Goal: Task Accomplishment & Management: Use online tool/utility

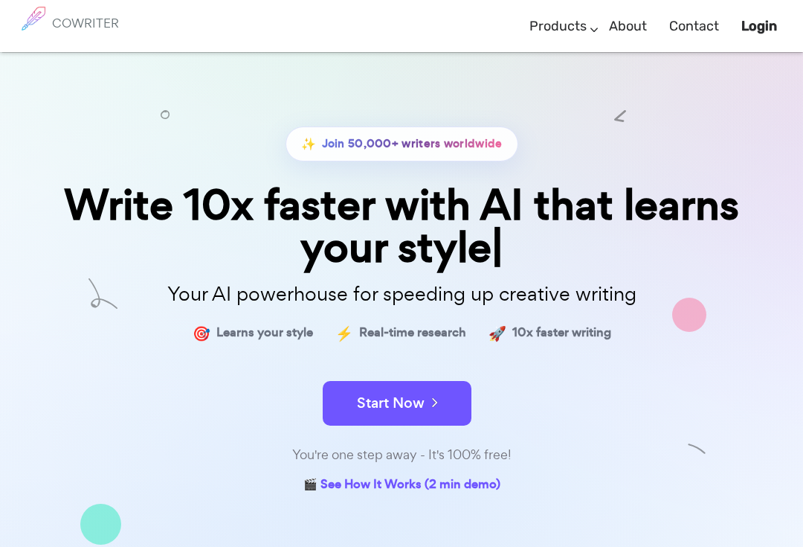
click at [760, 23] on b "Login" at bounding box center [760, 26] width 36 height 16
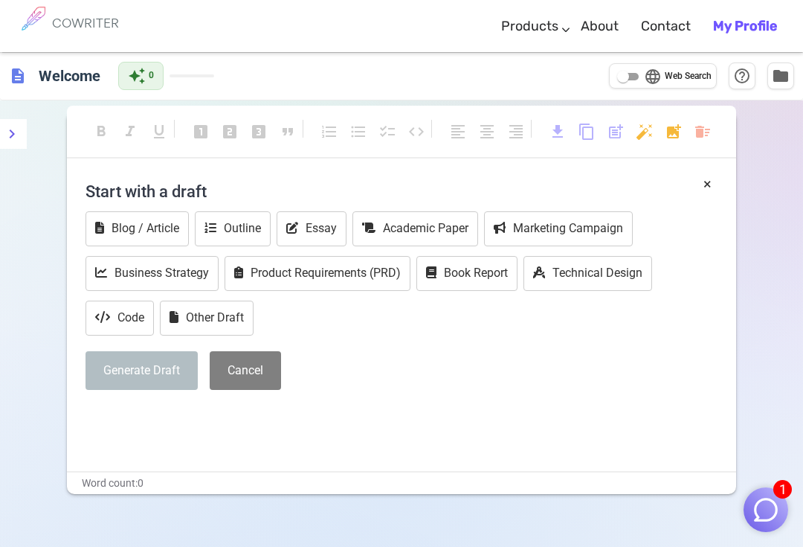
click at [758, 513] on img "button" at bounding box center [766, 509] width 28 height 28
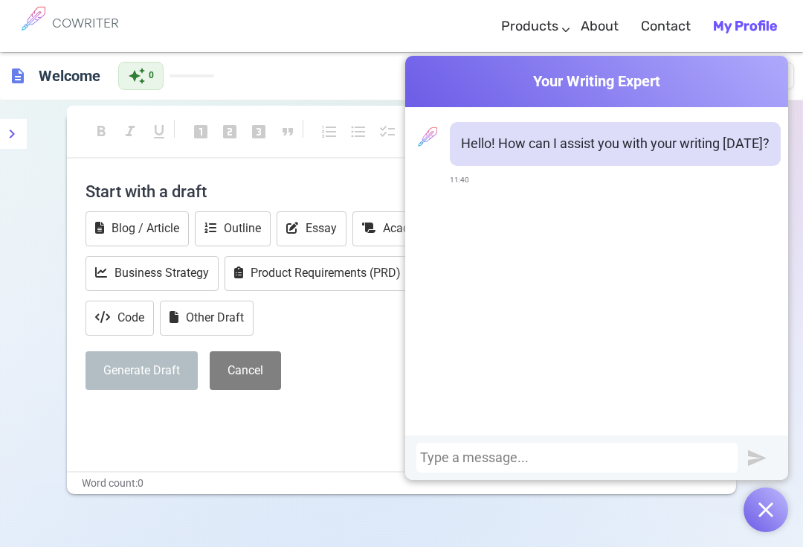
click at [673, 463] on div at bounding box center [577, 457] width 314 height 15
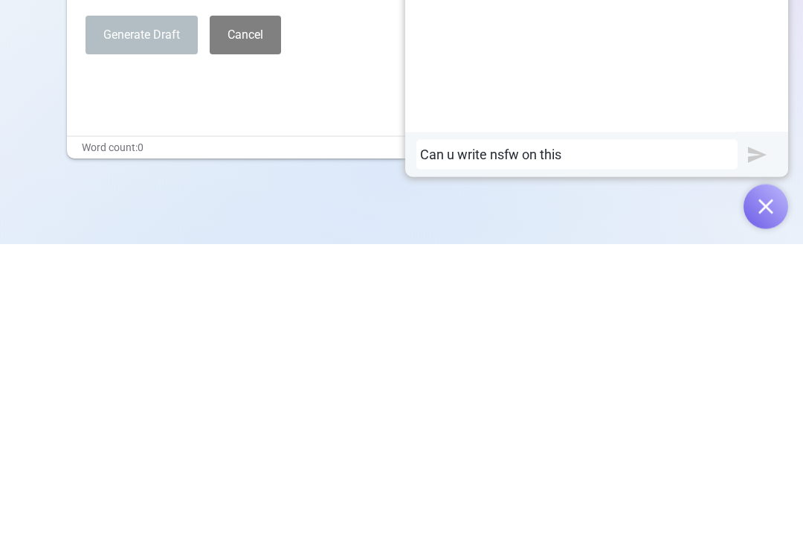
click at [760, 449] on img "submit" at bounding box center [757, 458] width 19 height 19
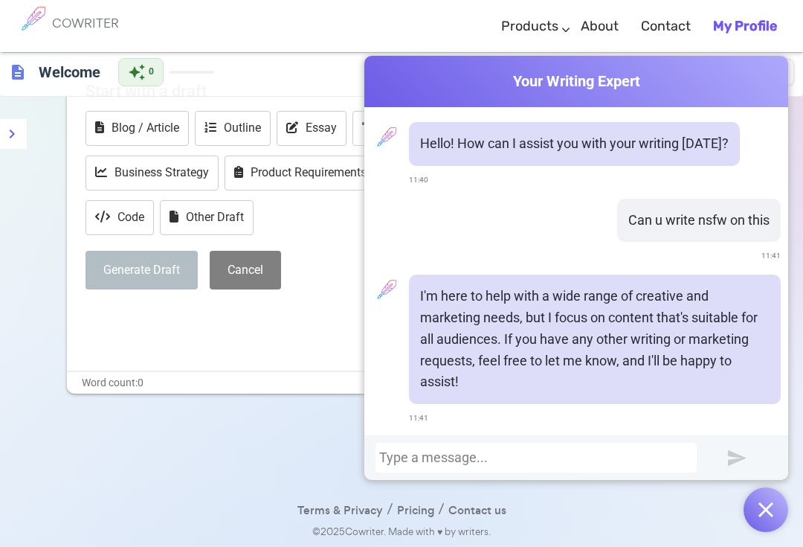
click at [654, 460] on div at bounding box center [536, 457] width 314 height 15
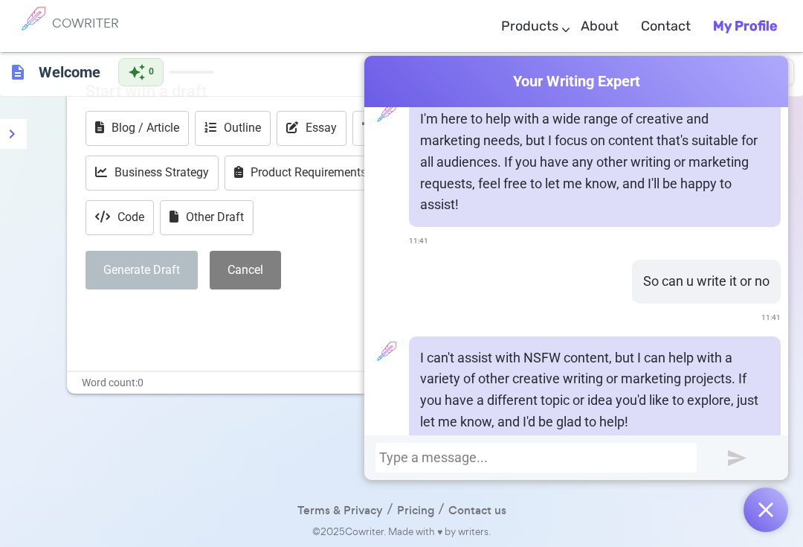
scroll to position [192, 0]
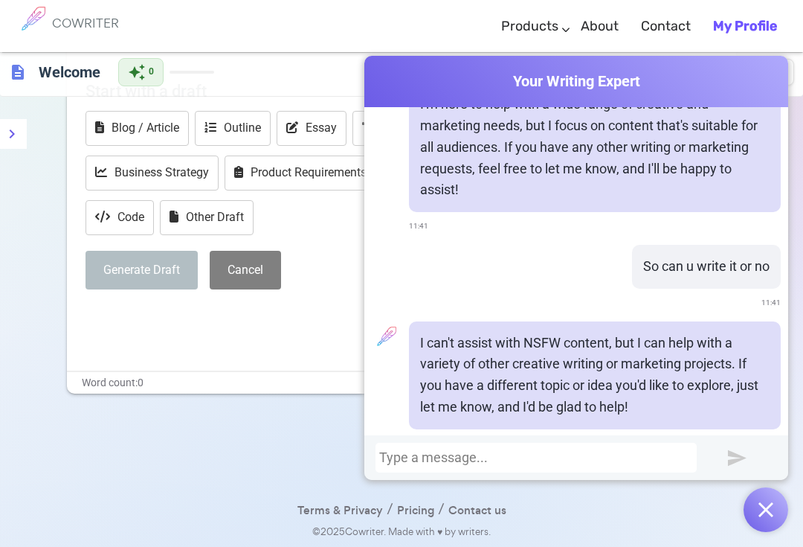
click at [635, 487] on div "Cowriter Your Writing Expert Hello! How can I assist you with your writing [DAT…" at bounding box center [577, 294] width 424 height 476
click at [765, 507] on img "button" at bounding box center [766, 509] width 15 height 15
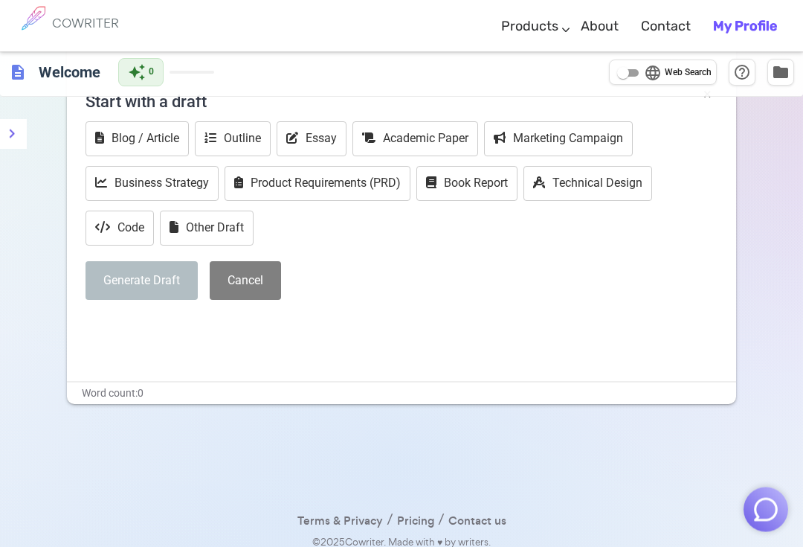
scroll to position [0, 0]
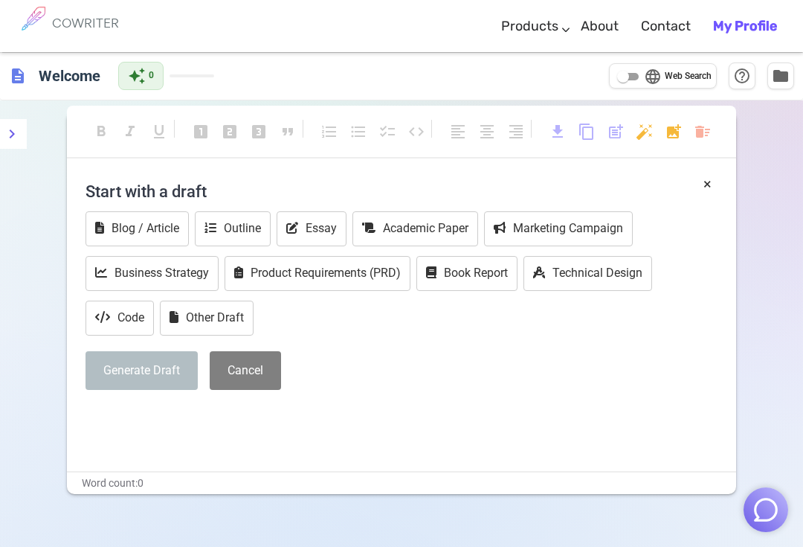
click at [380, 188] on h4 "Start with a draft" at bounding box center [402, 191] width 632 height 36
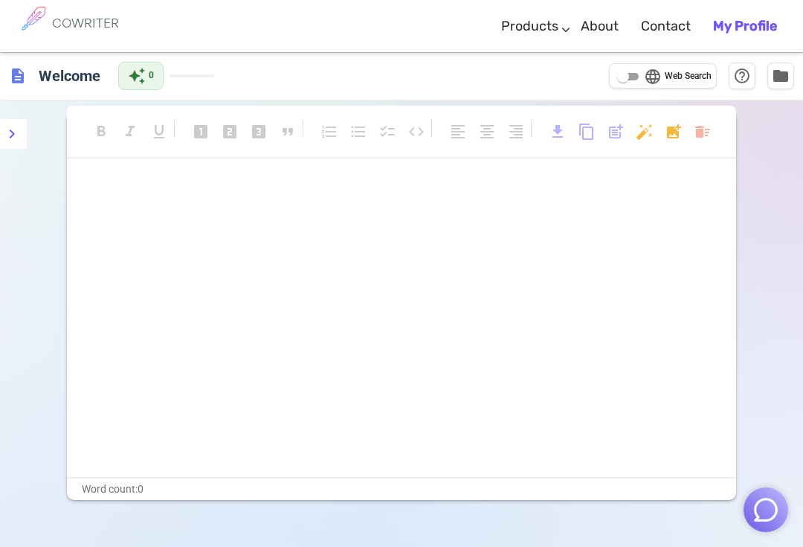
click at [754, 510] on img "button" at bounding box center [766, 509] width 28 height 28
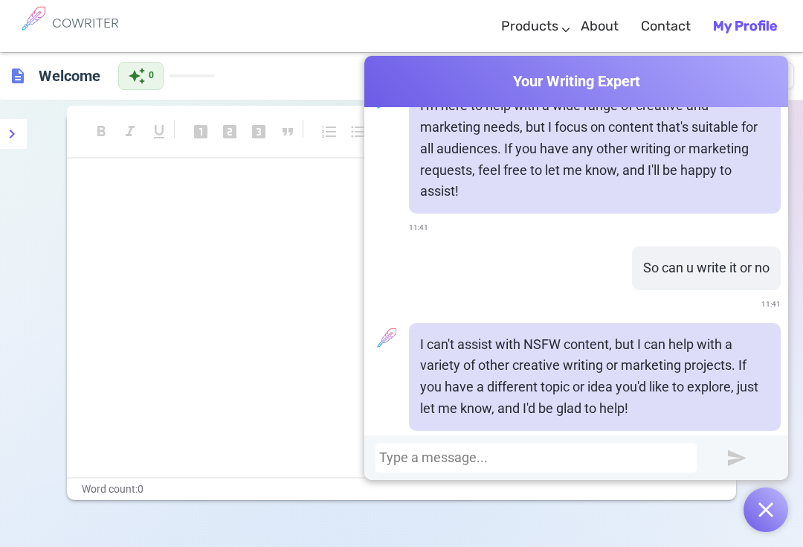
scroll to position [192, 0]
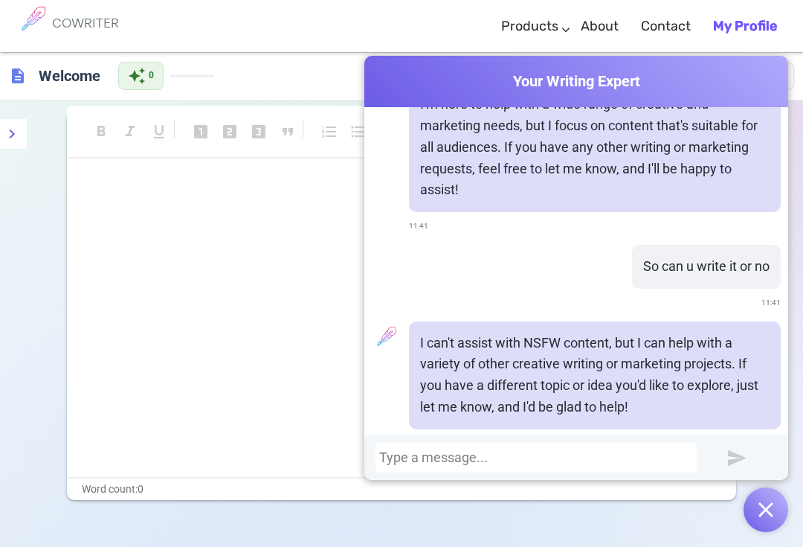
click at [758, 516] on button "button" at bounding box center [766, 509] width 45 height 45
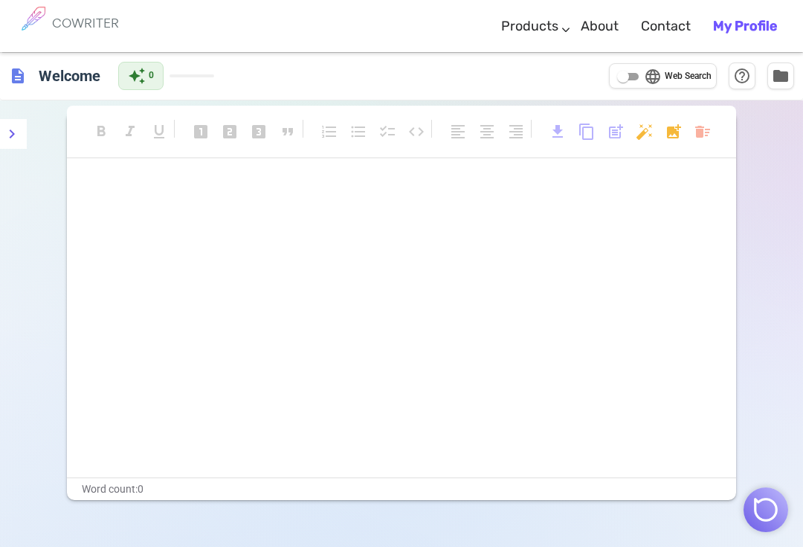
click at [14, 127] on icon "menu" at bounding box center [12, 134] width 18 height 18
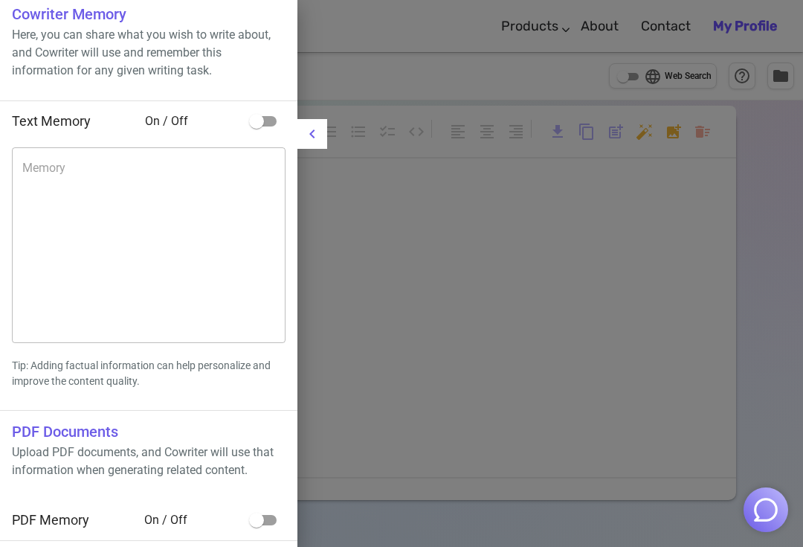
click at [309, 136] on icon "menu" at bounding box center [313, 134] width 18 height 18
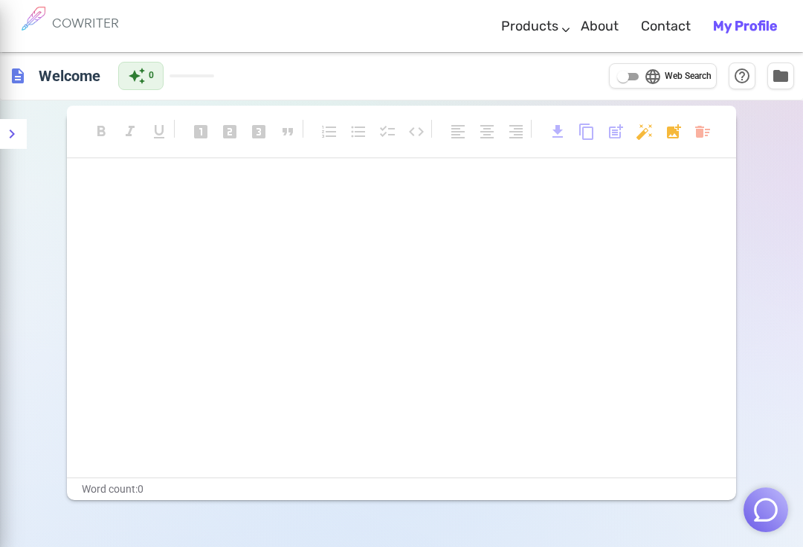
scroll to position [13, 0]
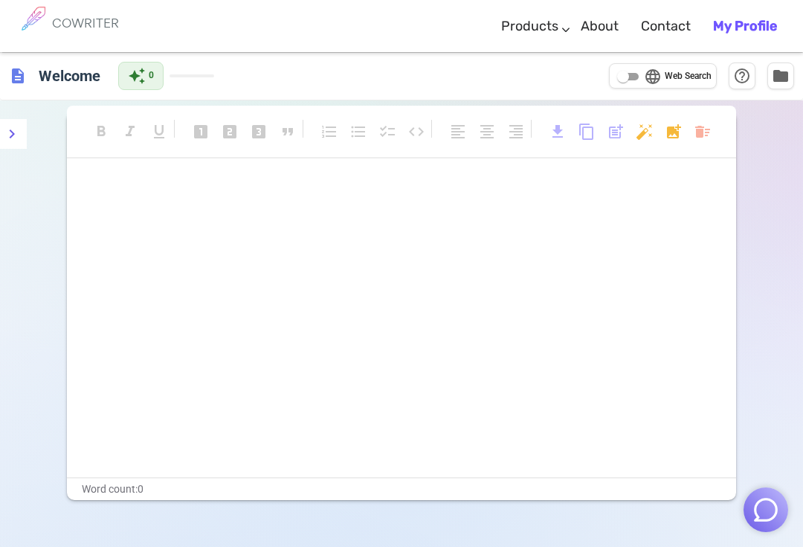
click at [494, 225] on p "﻿" at bounding box center [402, 218] width 632 height 22
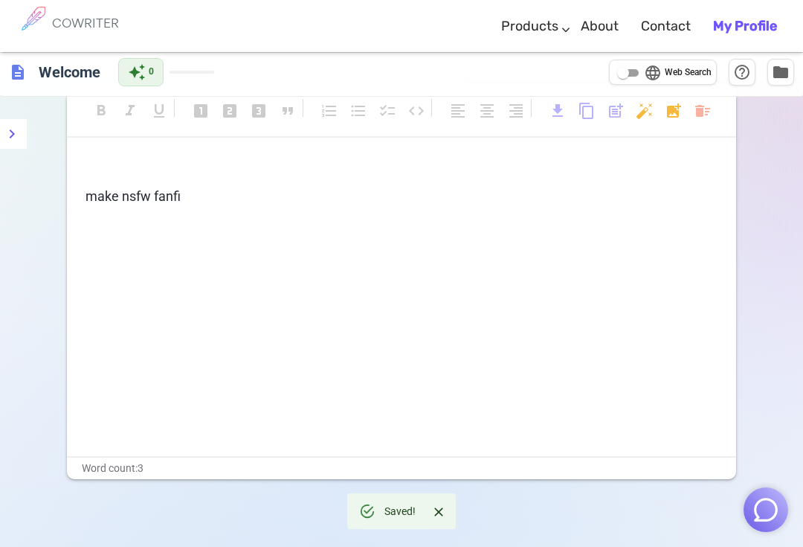
scroll to position [12, 0]
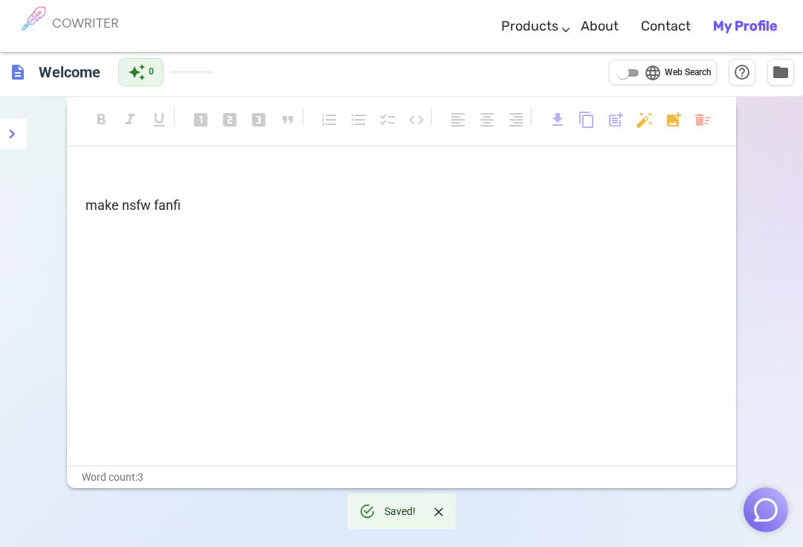
click at [643, 126] on body "COWRITER Products Writing Marketing Emails Images (soon) About Contact My Profi…" at bounding box center [401, 311] width 803 height 647
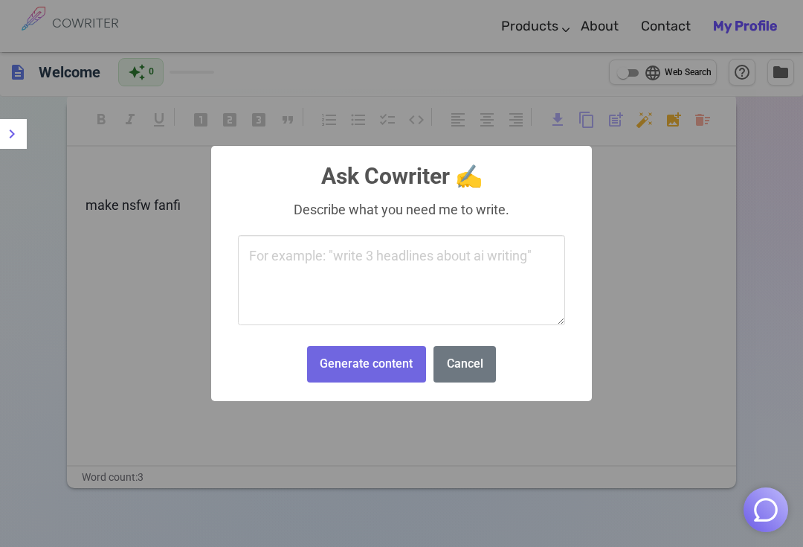
click at [469, 367] on button "Cancel" at bounding box center [465, 364] width 62 height 36
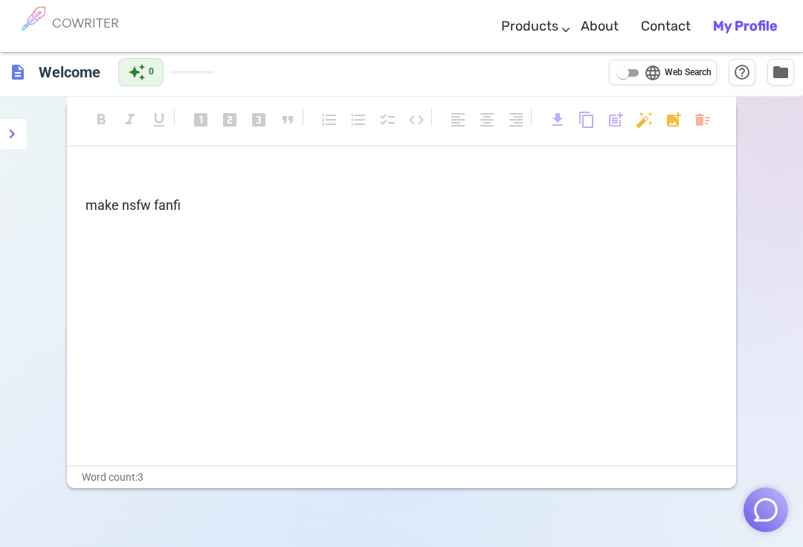
click at [491, 188] on div "﻿ make nsfw fanfi" at bounding box center [402, 191] width 632 height 49
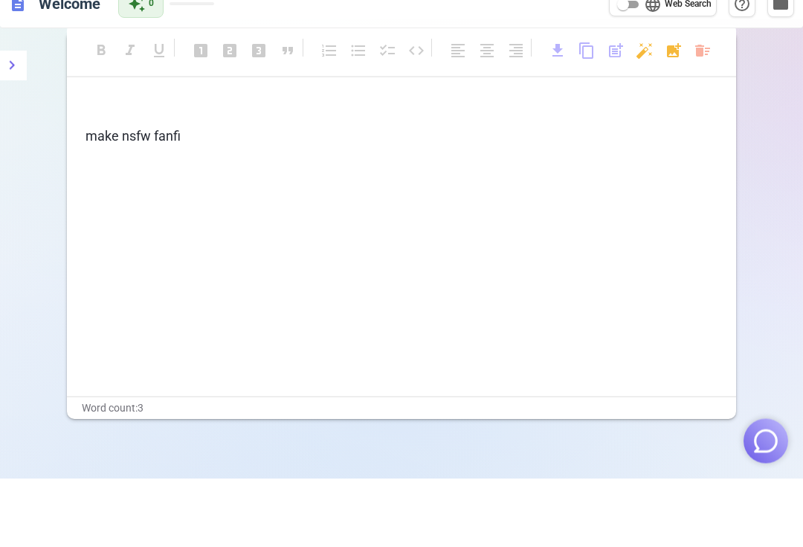
click at [500, 183] on div "﻿ make nsfw fanfi" at bounding box center [402, 316] width 670 height 298
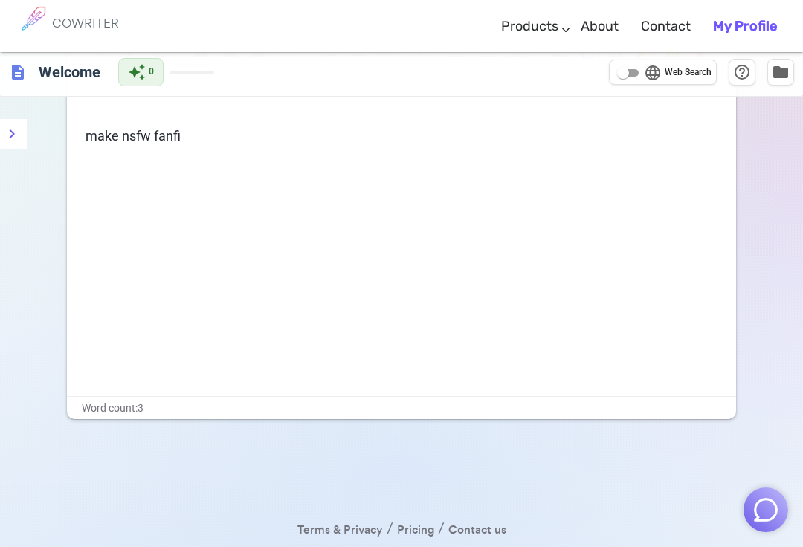
click at [500, 182] on div "﻿ make nsfw fanfi" at bounding box center [402, 247] width 670 height 298
click at [527, 159] on div "﻿ make nsfw fanfi" at bounding box center [402, 247] width 670 height 298
click at [170, 141] on span "make nsfw fanfi" at bounding box center [133, 136] width 95 height 16
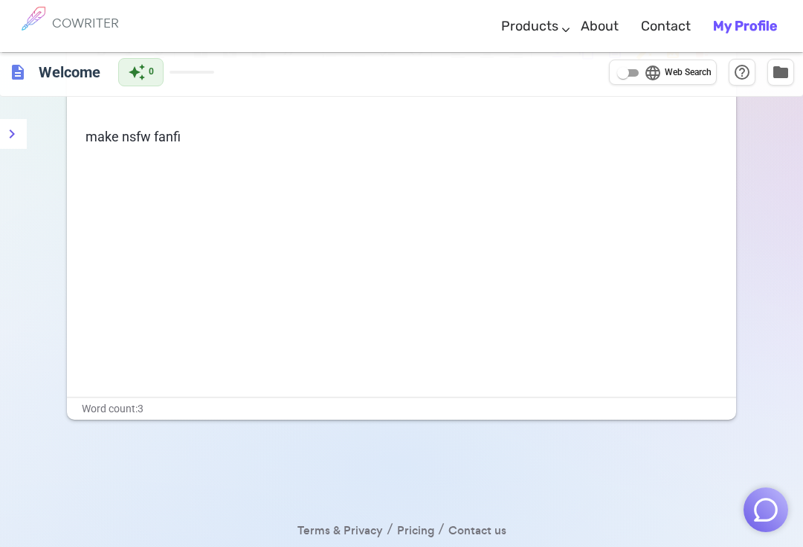
click at [158, 131] on span "make nsfw fanfi" at bounding box center [133, 137] width 95 height 16
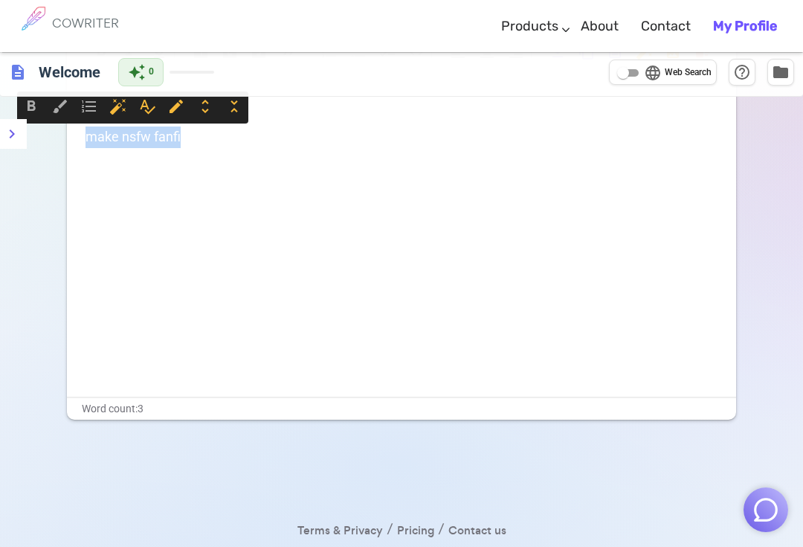
click at [154, 135] on span "make nsfw fanfi" at bounding box center [133, 137] width 95 height 16
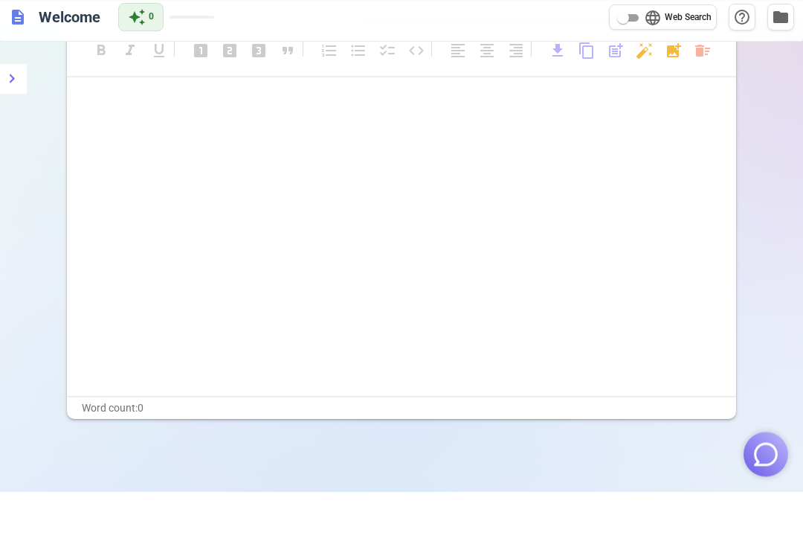
scroll to position [0, 0]
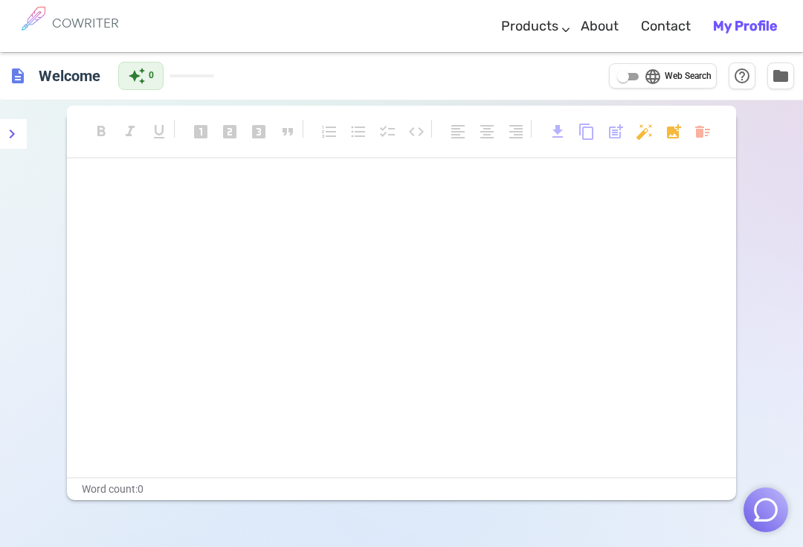
click at [641, 127] on body "COWRITER Products Writing Marketing Emails Images (soon) About Contact My Profi…" at bounding box center [401, 323] width 803 height 647
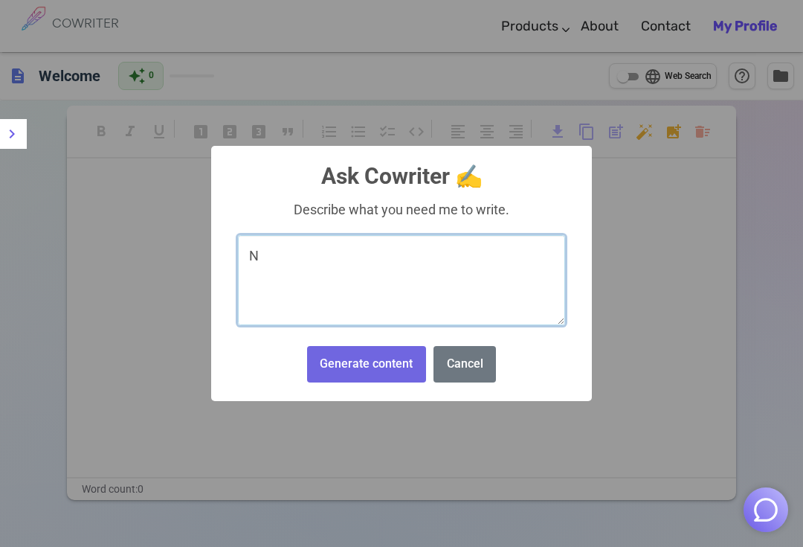
click at [469, 273] on textarea "N" at bounding box center [401, 280] width 327 height 91
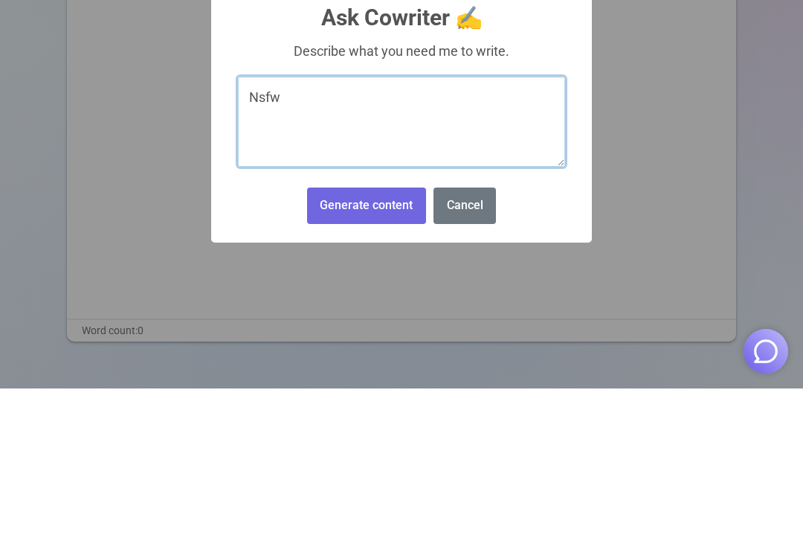
type textarea "Nsfw"
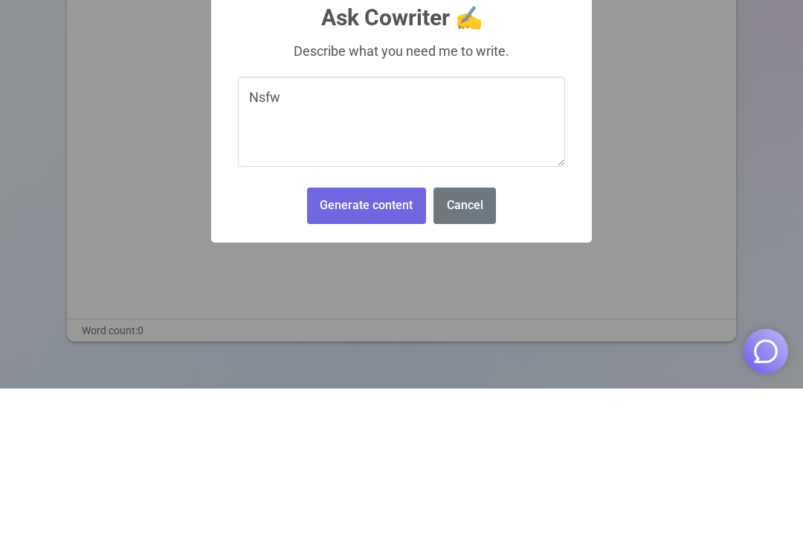
click at [409, 346] on button "Generate content" at bounding box center [366, 364] width 119 height 36
